Goal: Navigation & Orientation: Go to known website

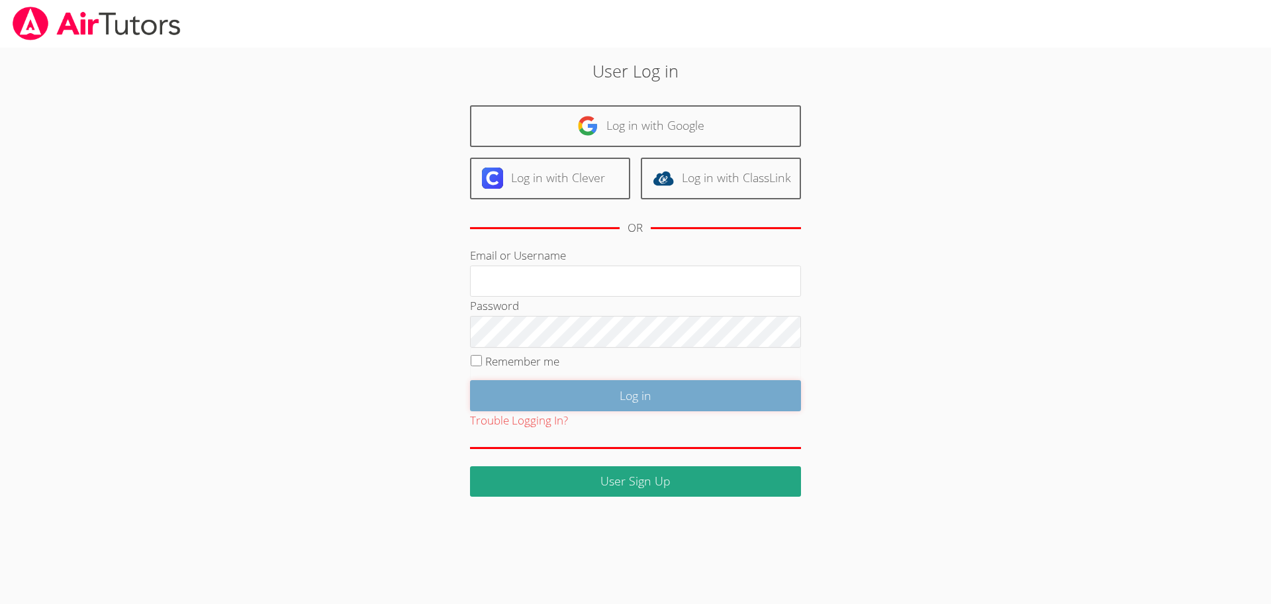
click at [612, 398] on input "Log in" at bounding box center [635, 395] width 331 height 31
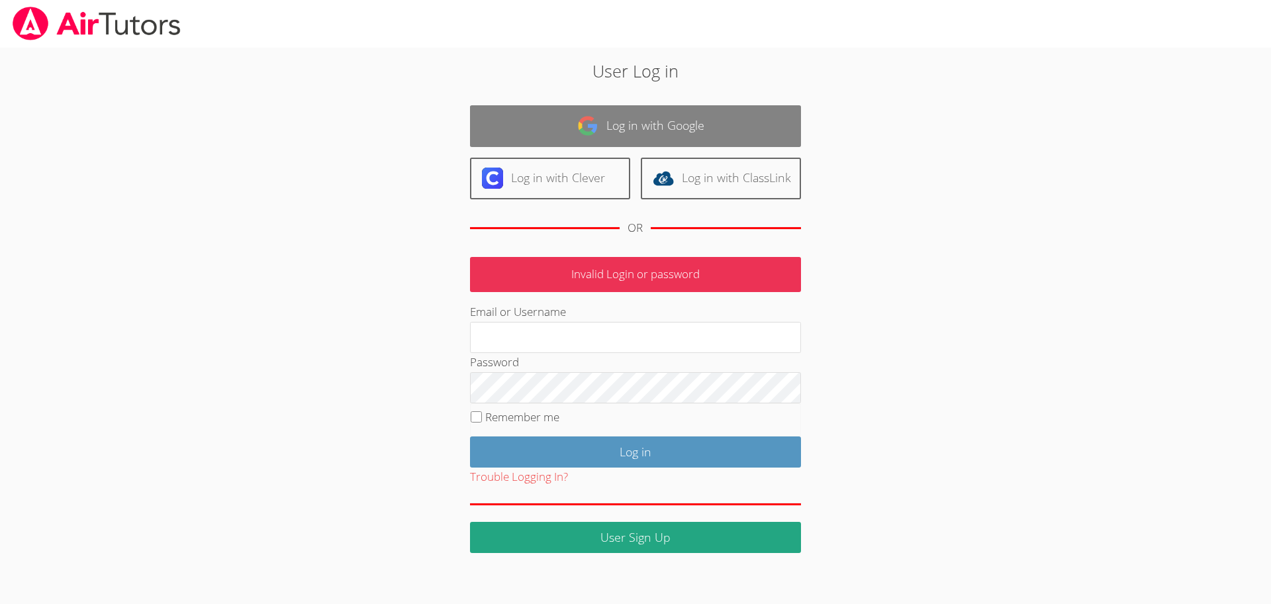
click at [580, 136] on link "Log in with Google" at bounding box center [635, 126] width 331 height 42
